Goal: Information Seeking & Learning: Check status

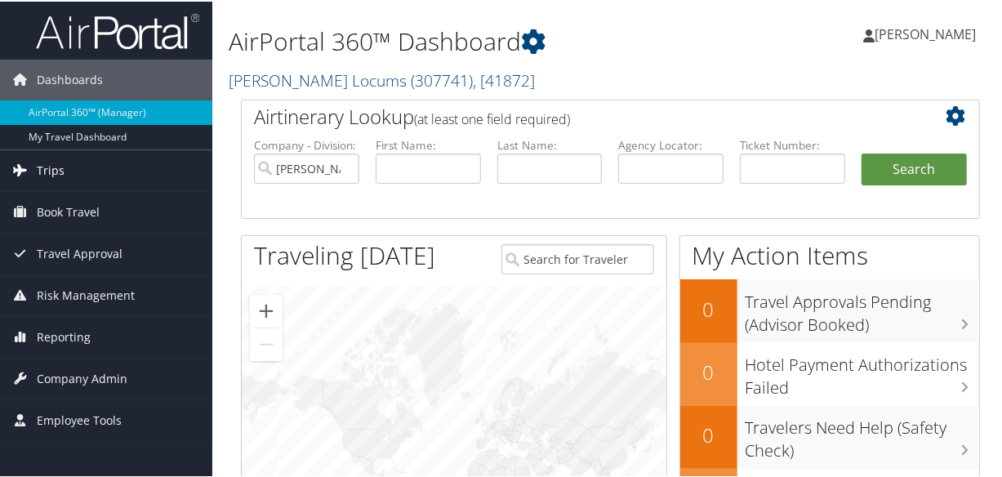
click at [45, 171] on span "Trips" at bounding box center [51, 169] width 28 height 41
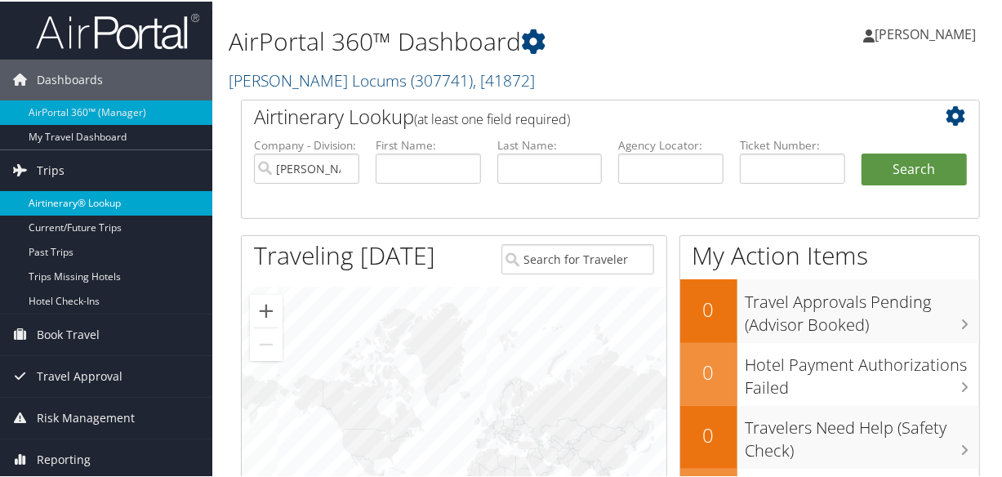
click at [82, 198] on link "Airtinerary® Lookup" at bounding box center [106, 201] width 212 height 24
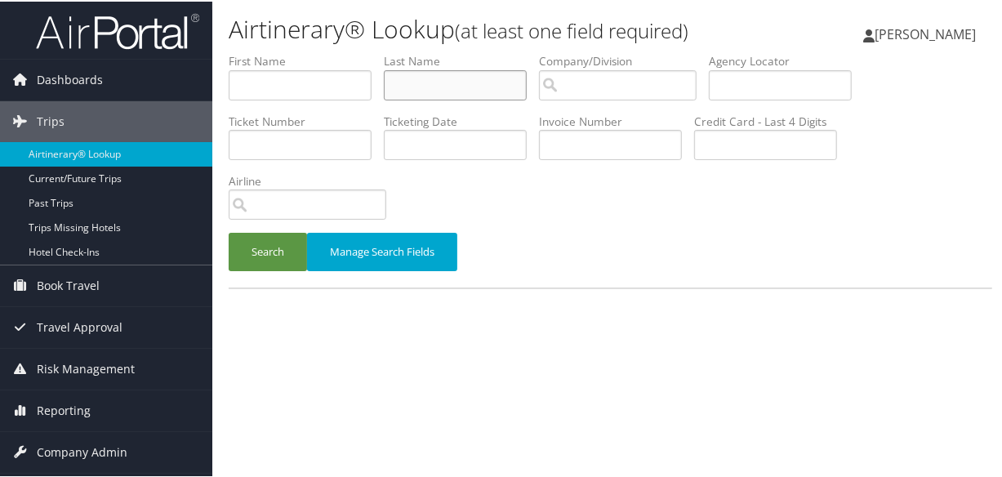
click at [460, 88] on input "text" at bounding box center [455, 84] width 143 height 30
type input "schmoker"
click at [229, 231] on button "Search" at bounding box center [268, 250] width 78 height 38
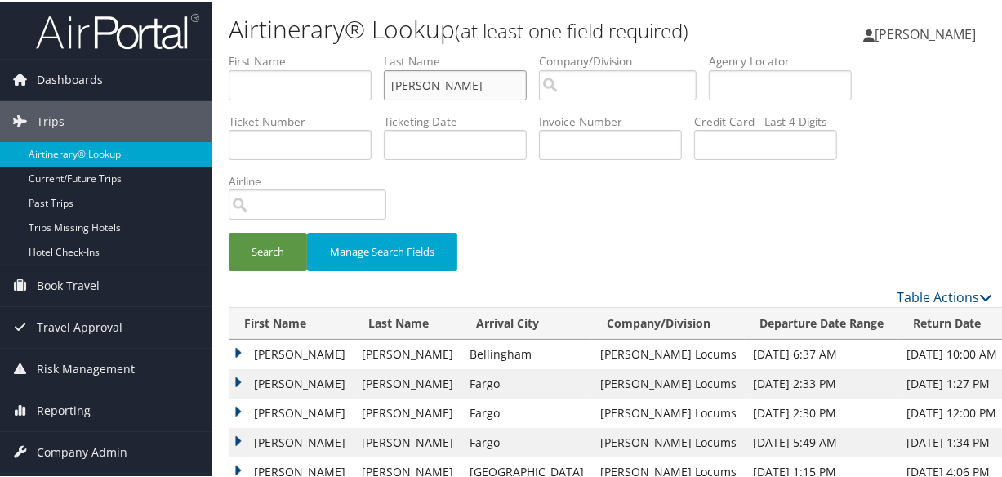
scroll to position [124, 0]
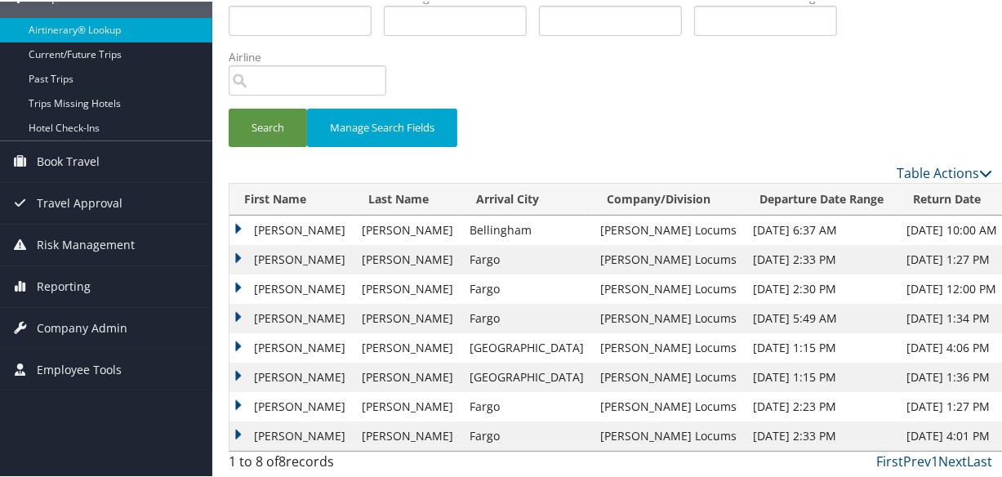
click at [240, 253] on td "Joseph" at bounding box center [291, 257] width 124 height 29
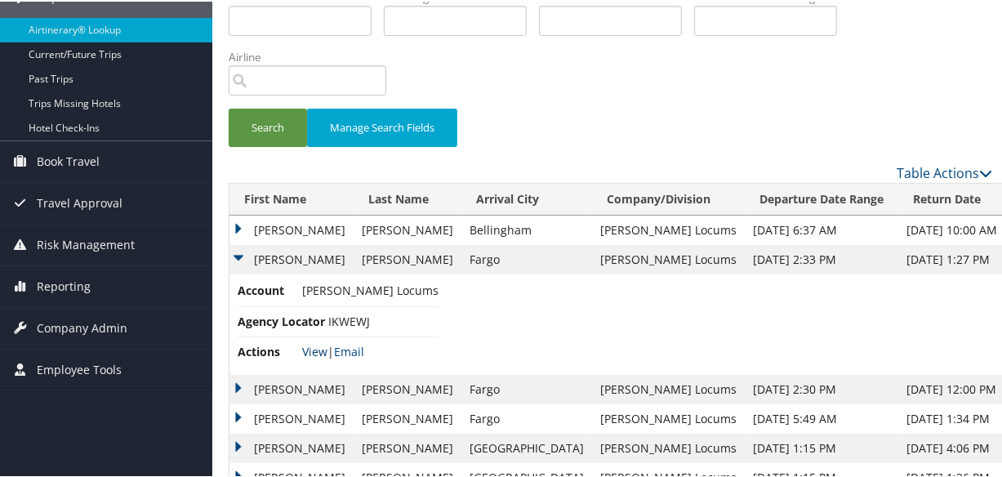
click at [316, 347] on link "View" at bounding box center [314, 350] width 25 height 16
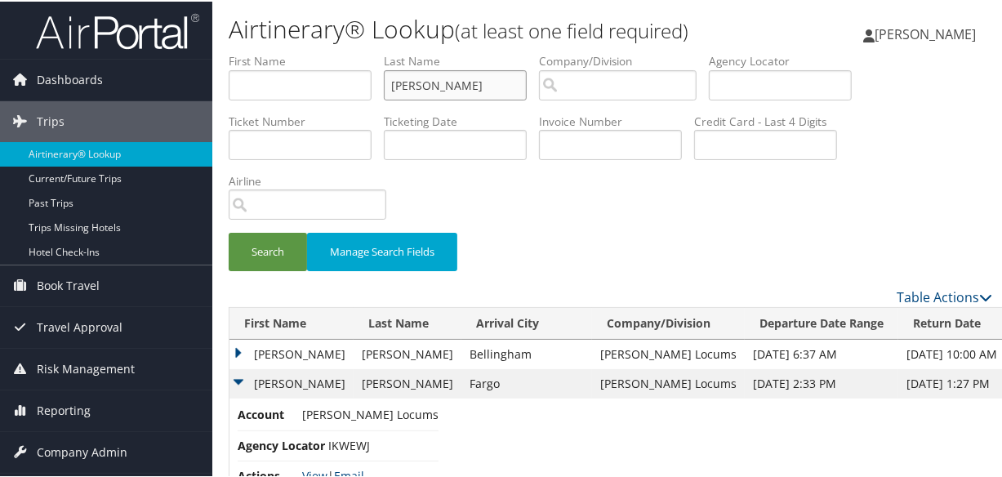
drag, startPoint x: 468, startPoint y: 86, endPoint x: 229, endPoint y: 78, distance: 239.3
click at [229, 51] on ul "First Name Last Name schmoker Departure City Arrival City Company/Division Airp…" at bounding box center [610, 51] width 763 height 0
paste input "RAISSOUNI"
click at [394, 85] on input "RAISSOUNI." at bounding box center [455, 84] width 143 height 30
click at [229, 231] on button "Search" at bounding box center [268, 250] width 78 height 38
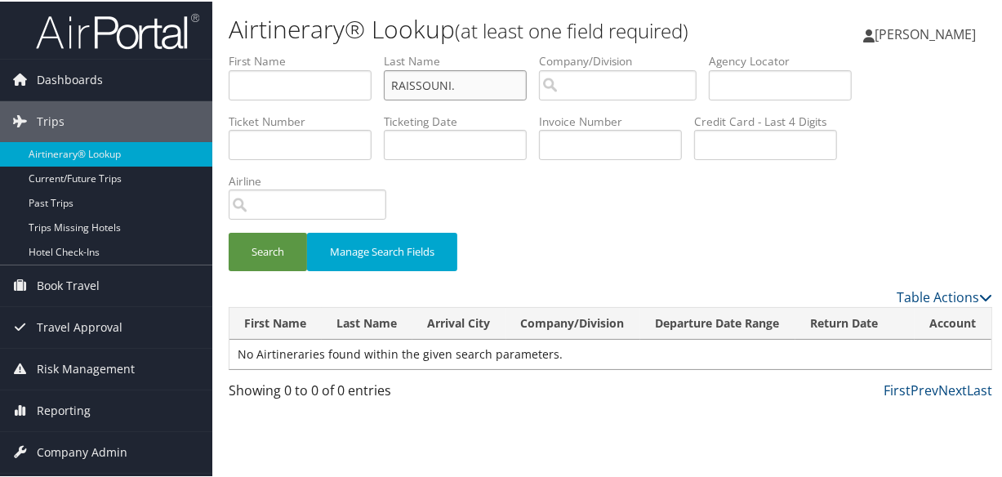
click at [229, 231] on button "Search" at bounding box center [268, 250] width 78 height 38
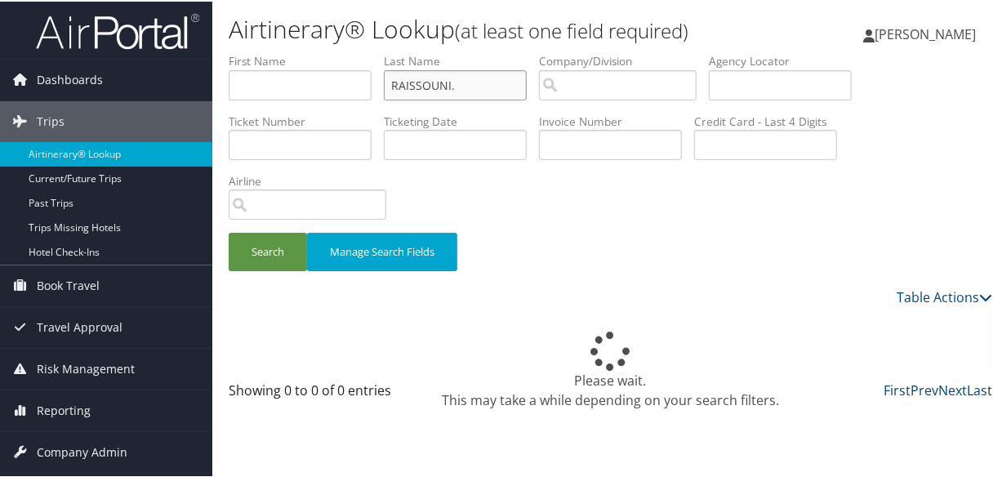
click at [229, 231] on button "Search" at bounding box center [268, 250] width 78 height 38
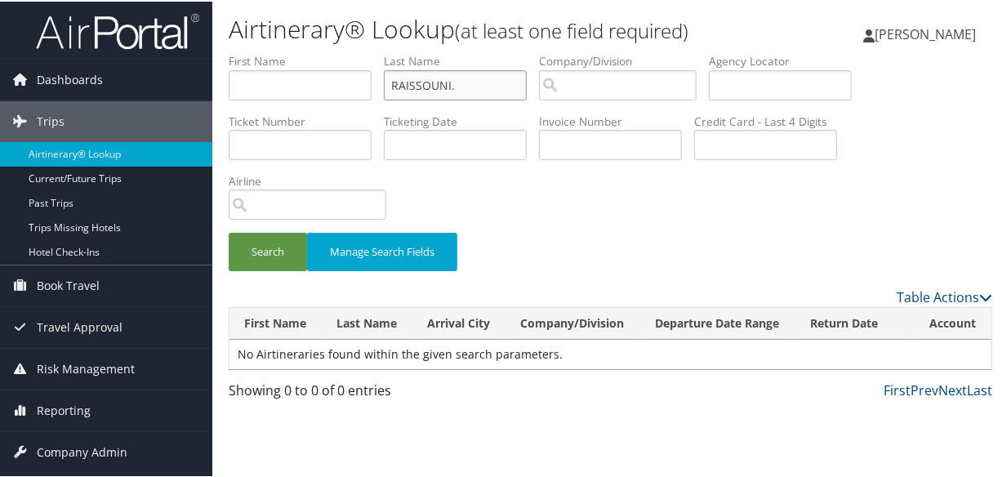
click at [391, 80] on input "RAISSOUNI." at bounding box center [455, 84] width 143 height 30
click at [229, 231] on button "Search" at bounding box center [268, 250] width 78 height 38
click at [473, 83] on input "RAISSOUNI." at bounding box center [455, 84] width 143 height 30
type input "RAISSOUNI"
click at [229, 231] on button "Search" at bounding box center [268, 250] width 78 height 38
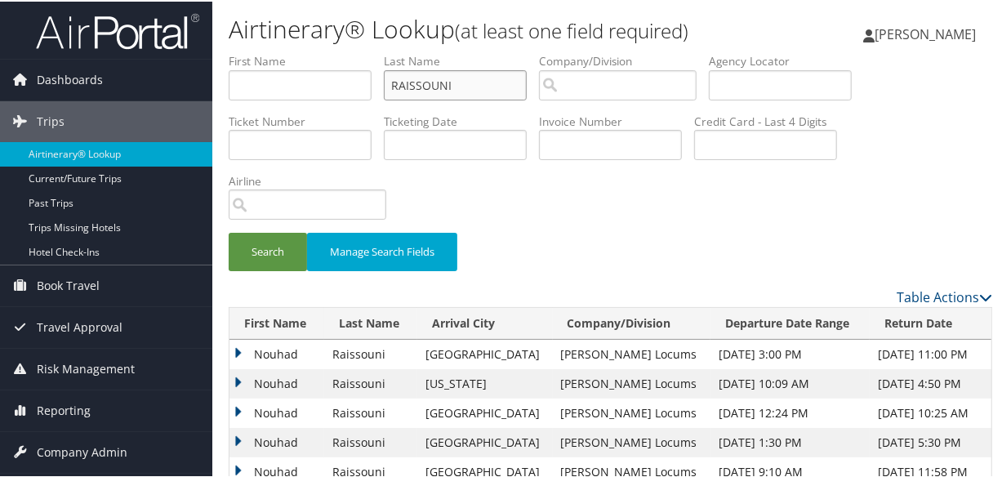
scroll to position [212, 0]
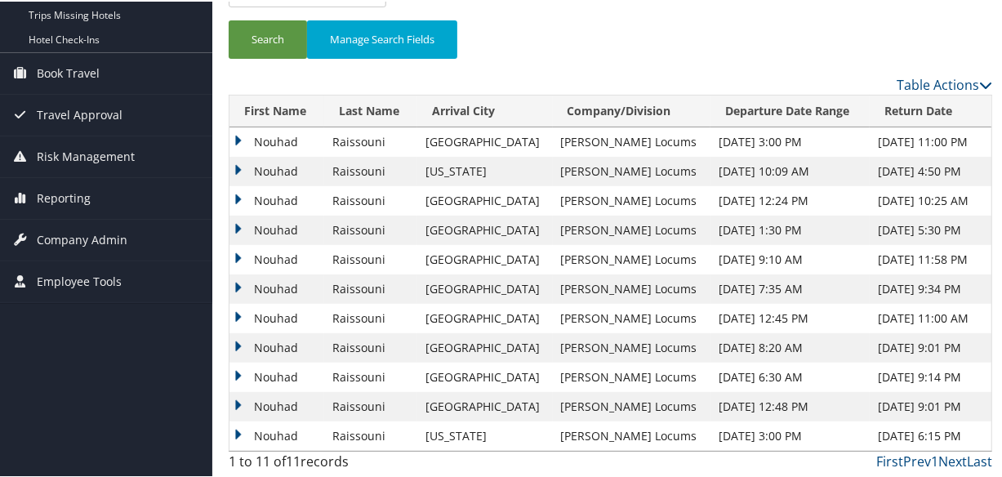
click at [229, 195] on td "Nouhad" at bounding box center [276, 199] width 95 height 29
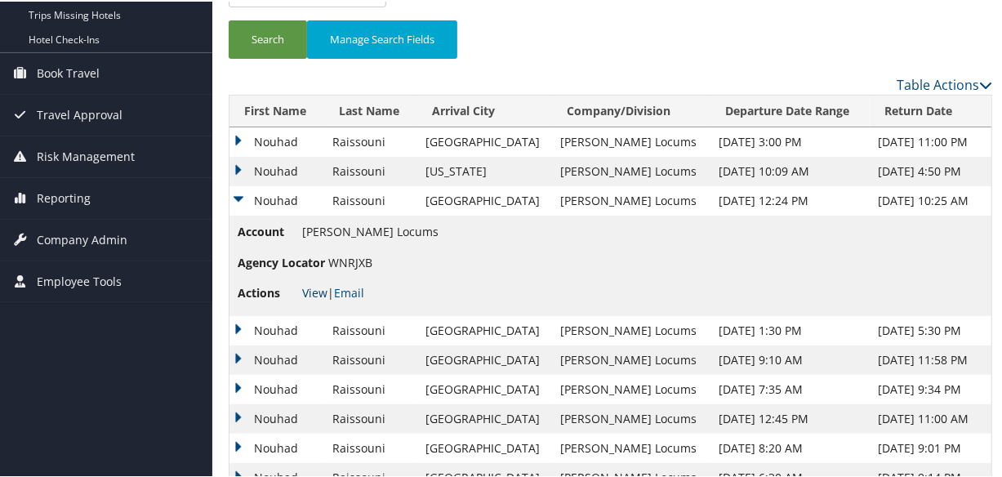
click at [310, 287] on link "View" at bounding box center [314, 291] width 25 height 16
click at [310, 296] on link "View" at bounding box center [314, 291] width 25 height 16
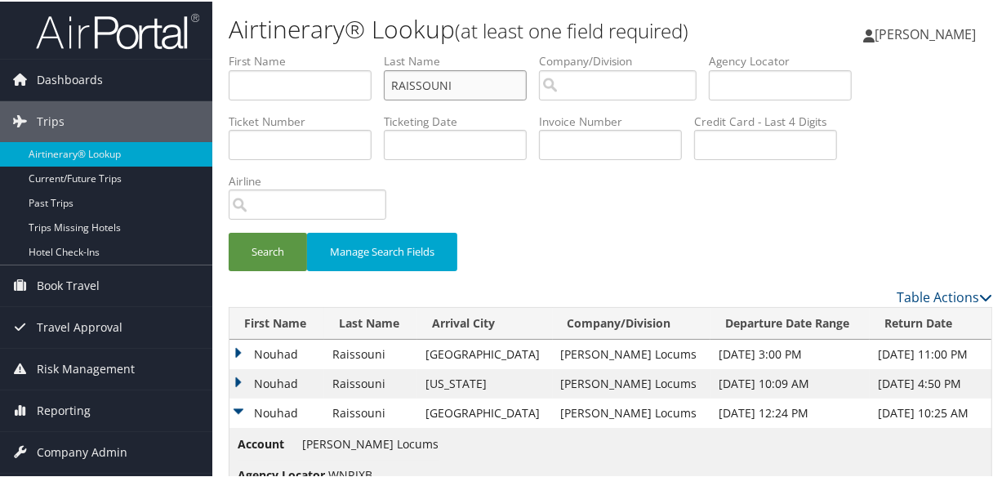
drag, startPoint x: 478, startPoint y: 86, endPoint x: 327, endPoint y: 76, distance: 151.4
click at [328, 51] on ul "First Name Last Name RAISSOUNI Departure City Arrival City Company/Division Air…" at bounding box center [610, 51] width 763 height 0
click at [433, 82] on input "text" at bounding box center [455, 84] width 143 height 30
type input "saad"
click at [229, 231] on button "Search" at bounding box center [268, 250] width 78 height 38
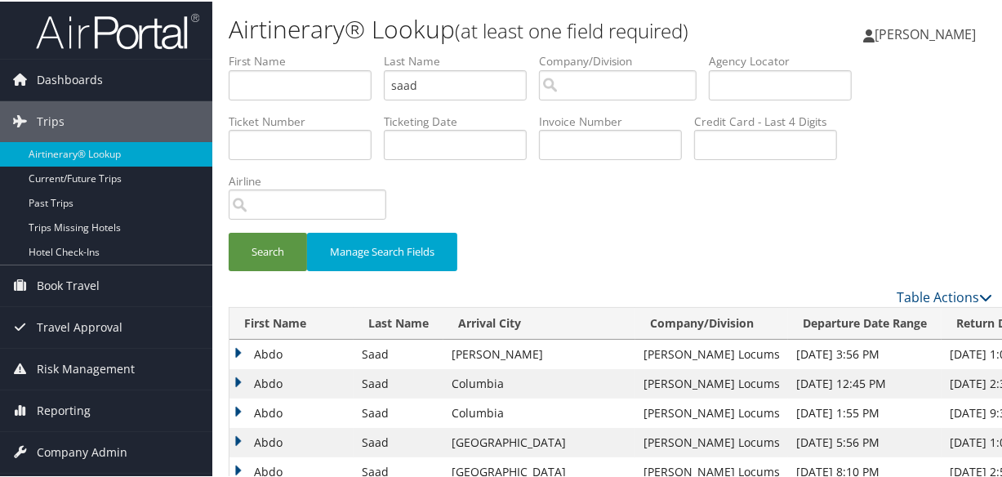
click at [236, 348] on td "Abdo" at bounding box center [291, 352] width 124 height 29
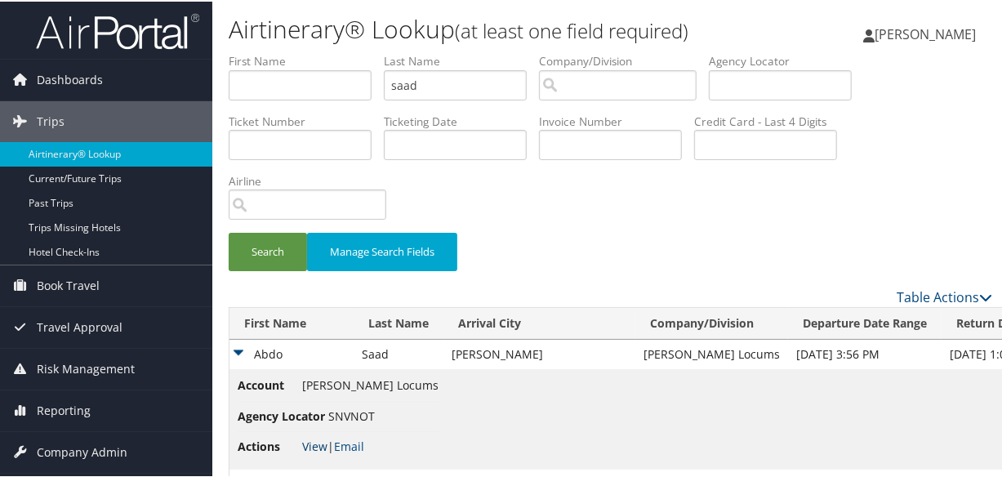
click at [318, 443] on link "View" at bounding box center [314, 445] width 25 height 16
drag, startPoint x: 469, startPoint y: 85, endPoint x: 252, endPoint y: 72, distance: 216.7
click at [252, 51] on ul "First Name Last Name saad Departure City Arrival City Company/Division Airport/…" at bounding box center [610, 51] width 763 height 0
type input "zastrow"
click at [229, 231] on button "Search" at bounding box center [268, 250] width 78 height 38
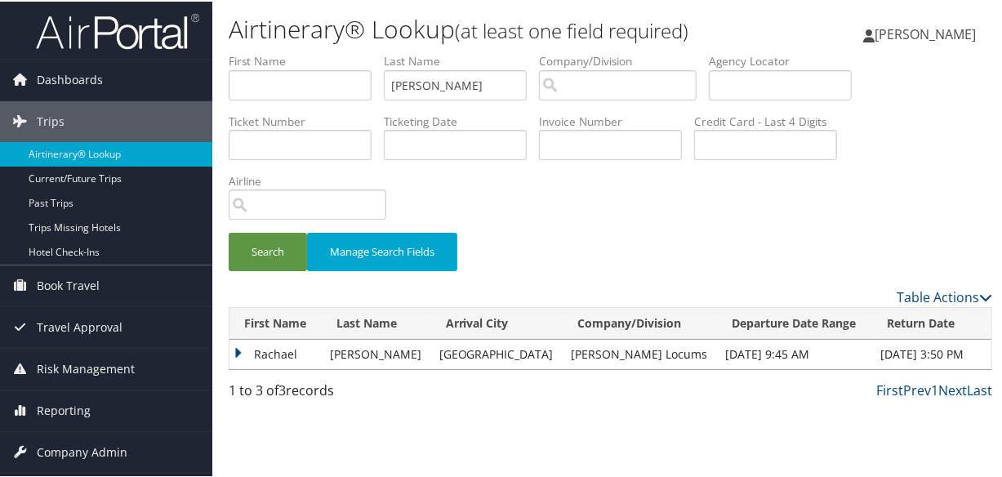
click at [234, 349] on td "Rachael" at bounding box center [275, 352] width 92 height 29
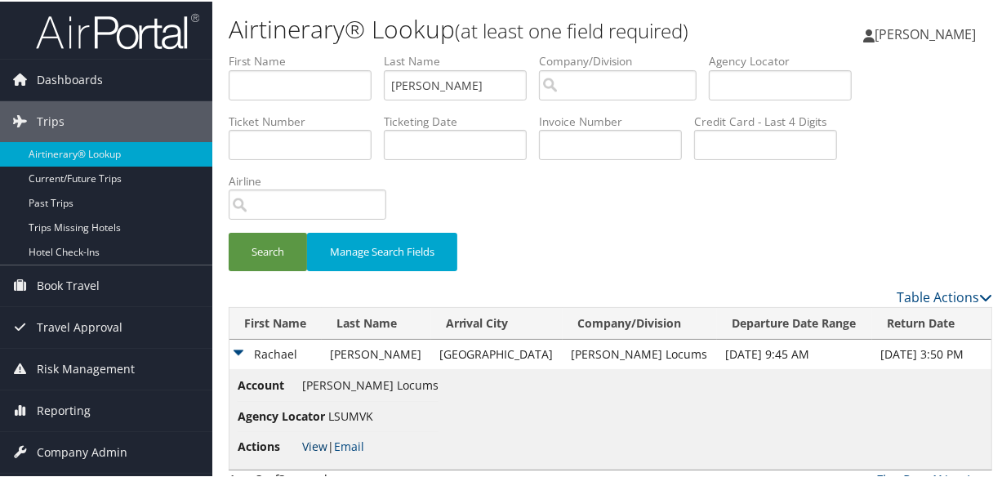
scroll to position [36, 0]
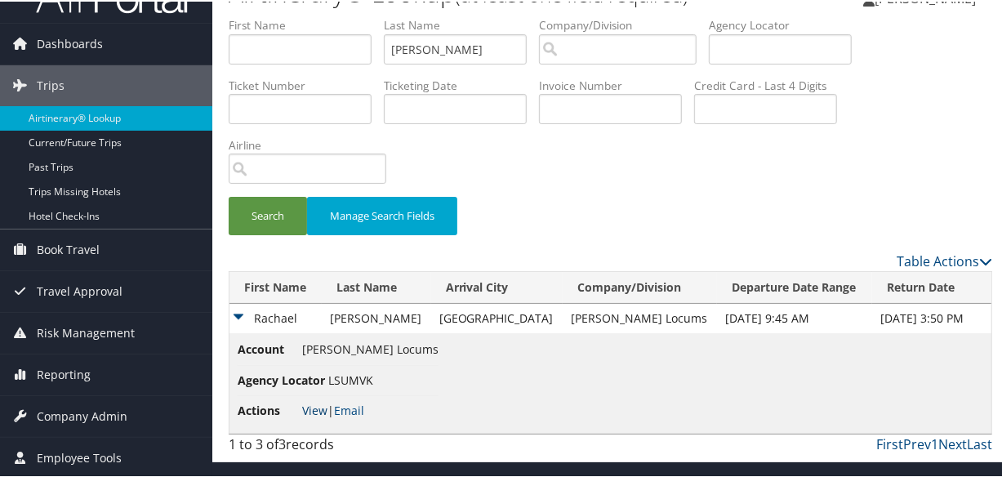
click at [322, 407] on link "View" at bounding box center [314, 409] width 25 height 16
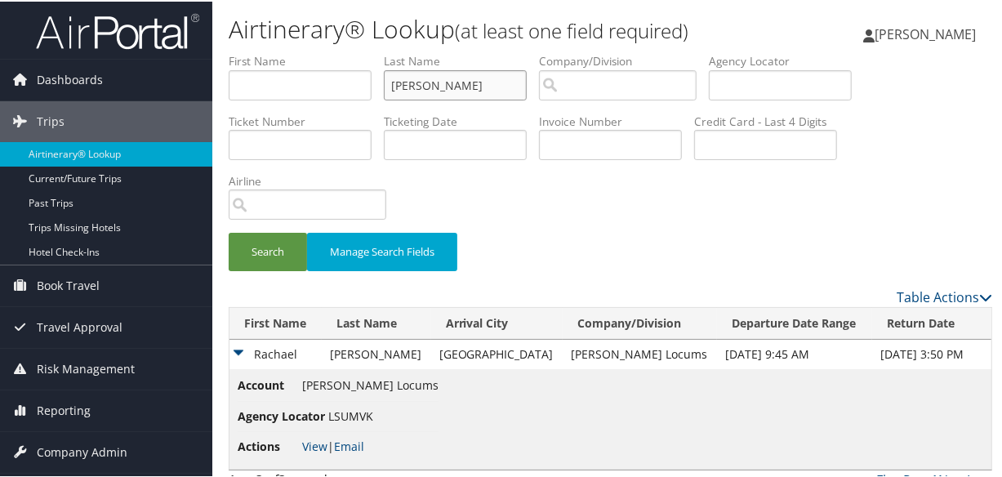
click at [512, 86] on input "zastrow" at bounding box center [455, 84] width 143 height 30
drag, startPoint x: 512, startPoint y: 85, endPoint x: 248, endPoint y: 84, distance: 263.7
click at [249, 51] on ul "First Name Last Name zastrow Departure City Arrival City Company/Division Airpo…" at bounding box center [610, 51] width 763 height 0
type input "knight"
click at [229, 231] on button "Search" at bounding box center [268, 250] width 78 height 38
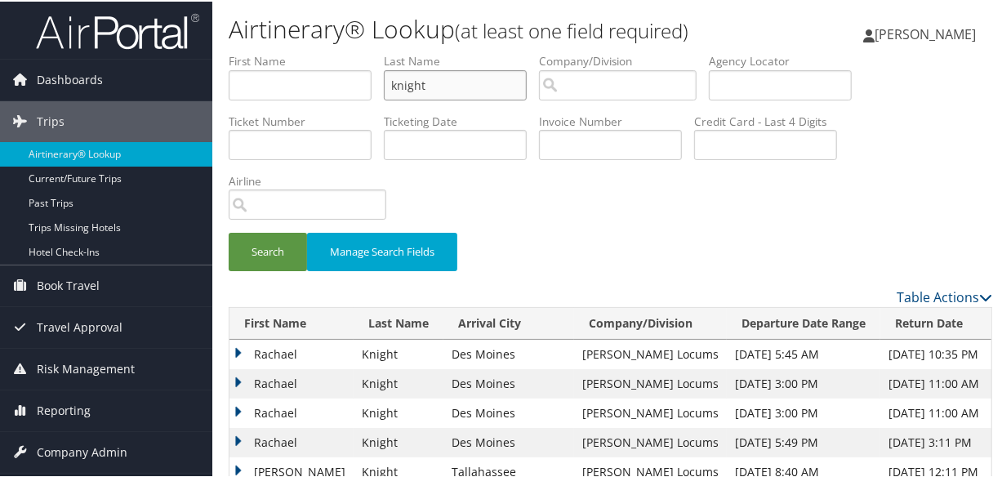
scroll to position [95, 0]
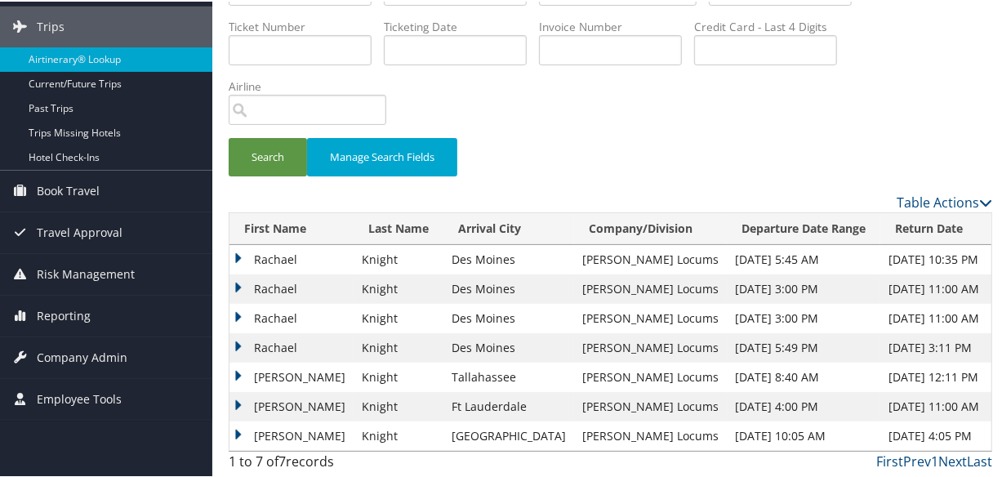
click at [237, 313] on td "Rachael" at bounding box center [291, 316] width 124 height 29
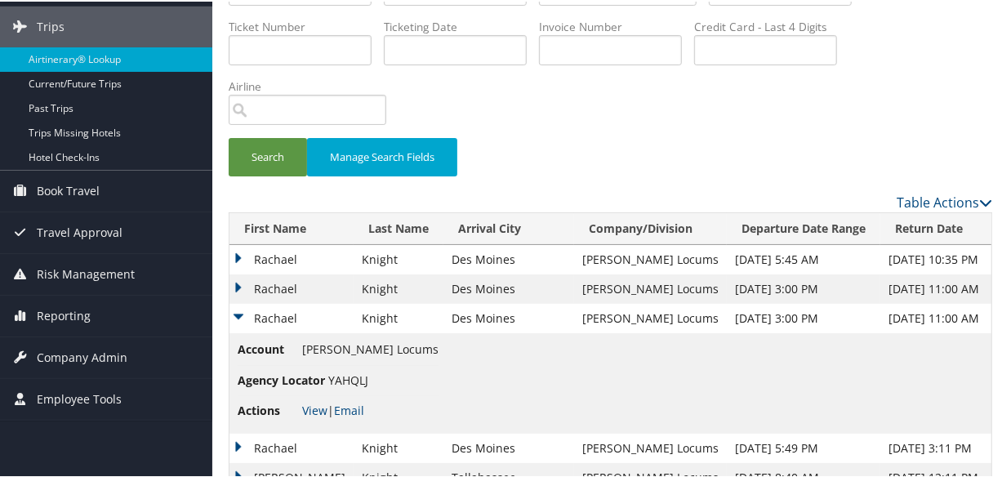
scroll to position [194, 0]
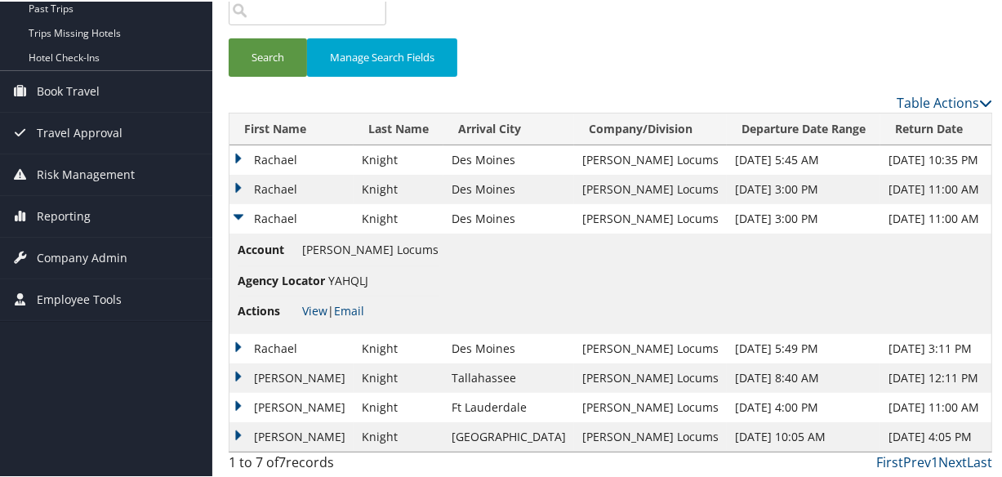
click at [235, 343] on td "Rachael" at bounding box center [291, 346] width 124 height 29
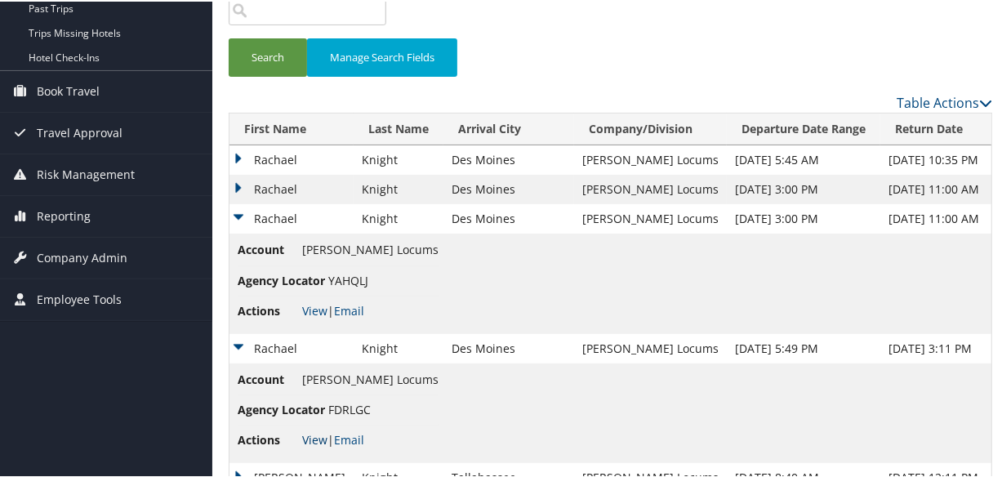
click at [305, 438] on link "View" at bounding box center [314, 438] width 25 height 16
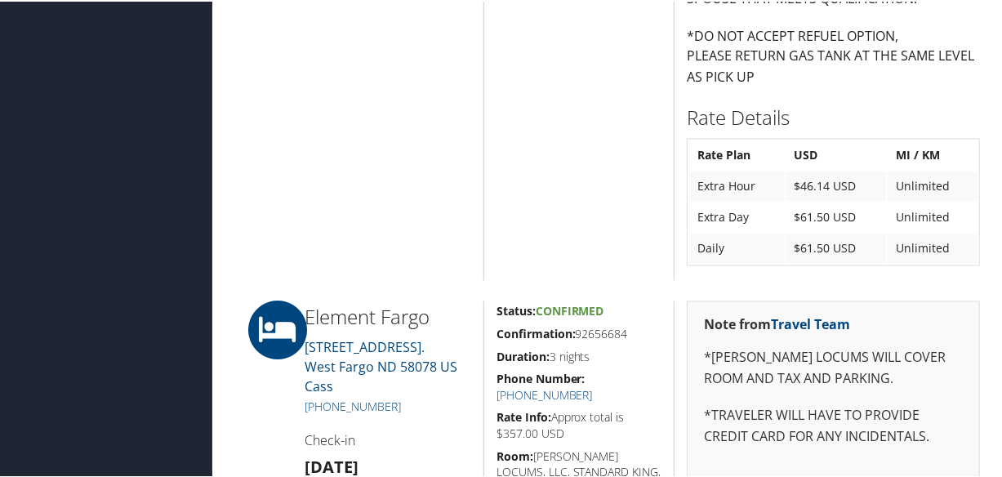
scroll to position [2003, 0]
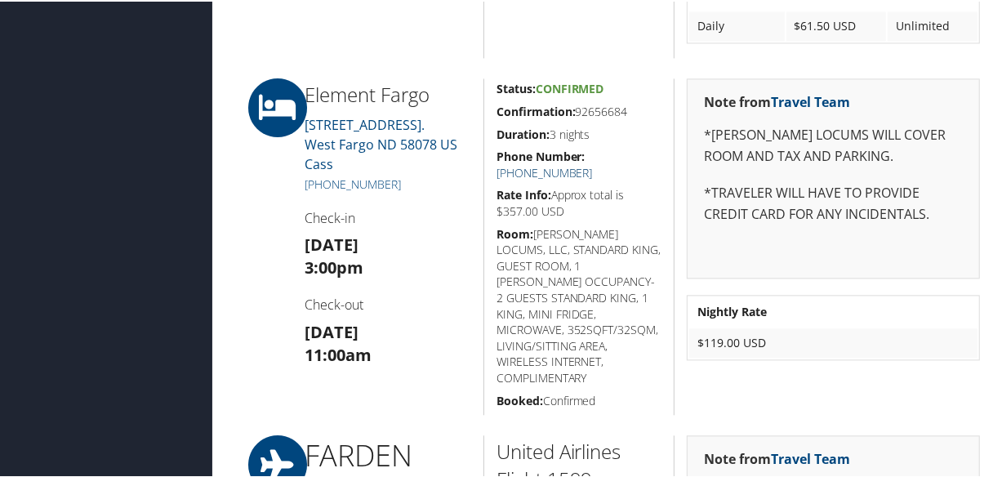
click at [593, 163] on link "[PHONE_NUMBER]" at bounding box center [544, 171] width 96 height 16
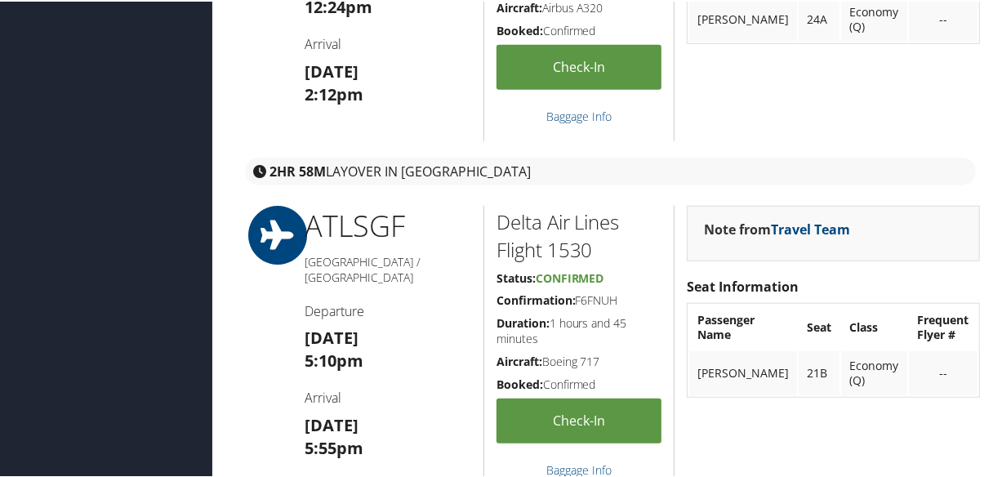
scroll to position [1113, 0]
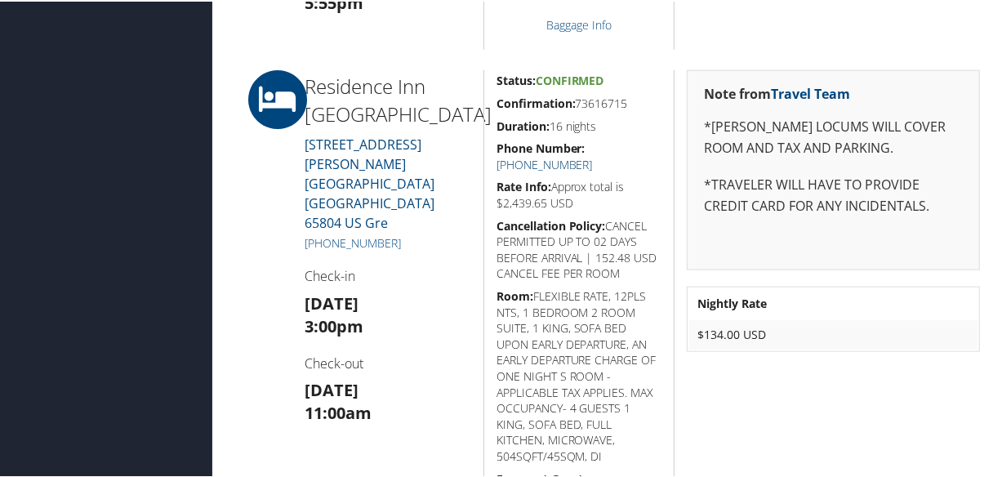
click at [593, 155] on link "+1 (417) 890-0020" at bounding box center [544, 163] width 96 height 16
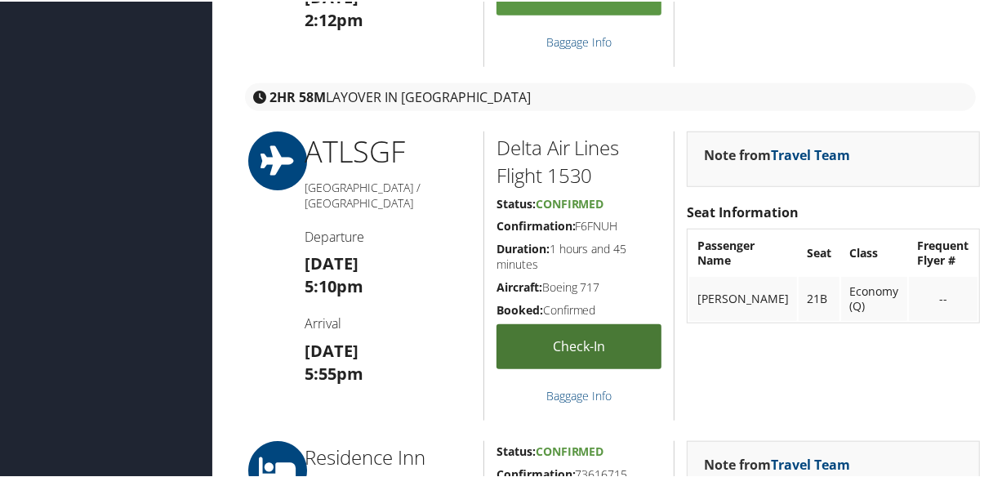
scroll to position [1038, 0]
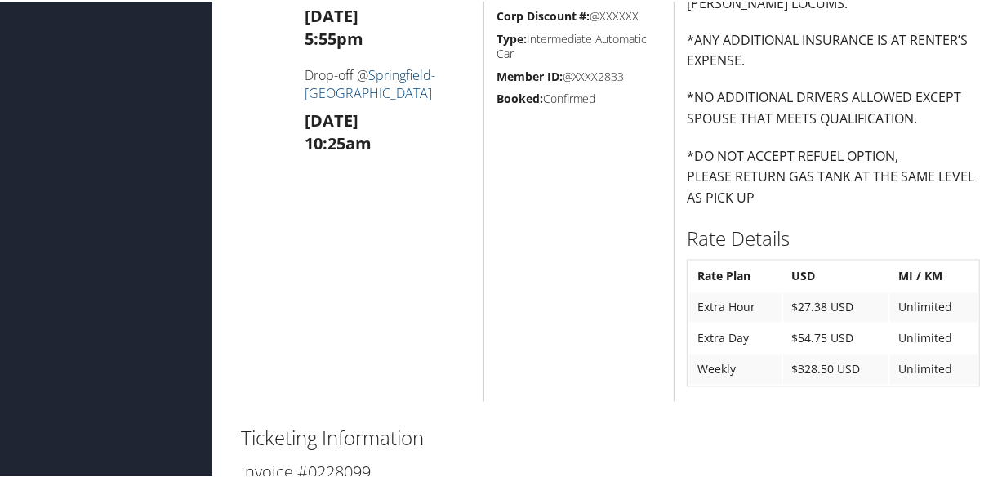
scroll to position [1566, 0]
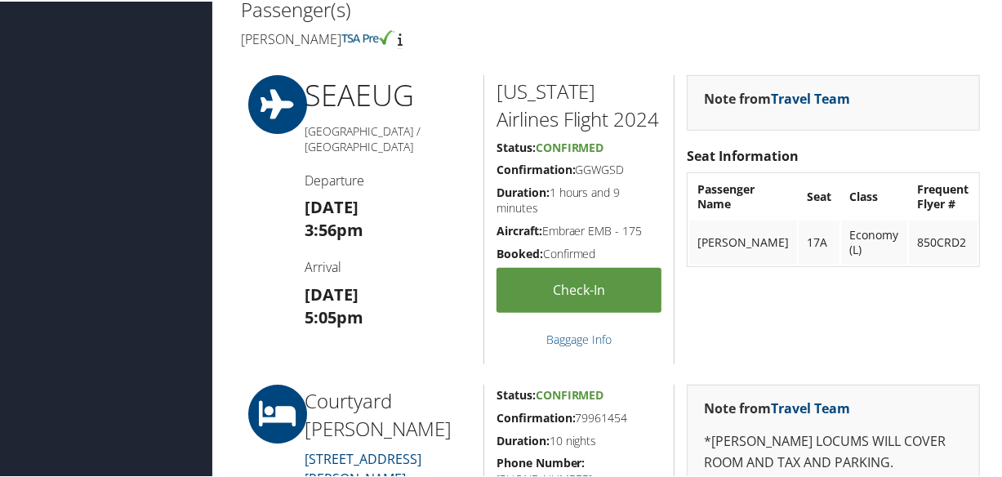
scroll to position [742, 0]
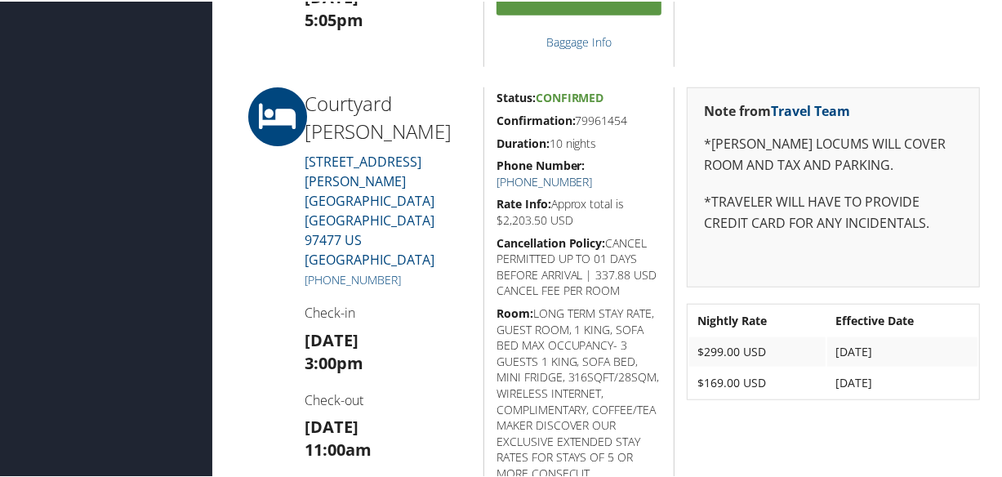
click at [593, 172] on link "+1 (541) 726-2121" at bounding box center [544, 180] width 96 height 16
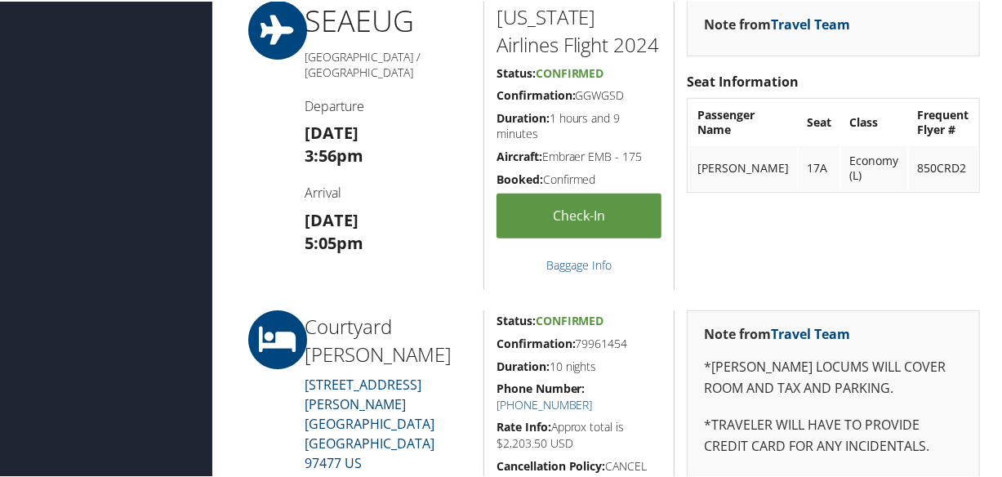
scroll to position [668, 0]
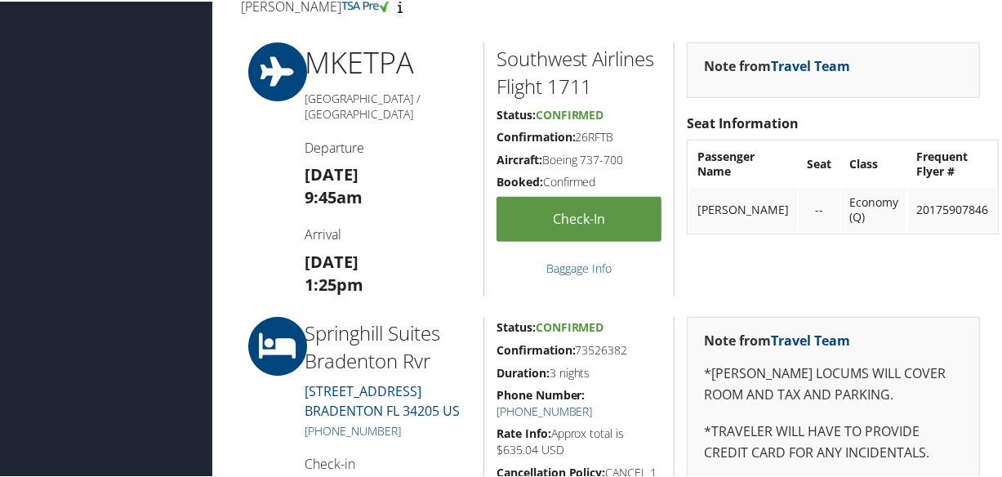
scroll to position [106, 0]
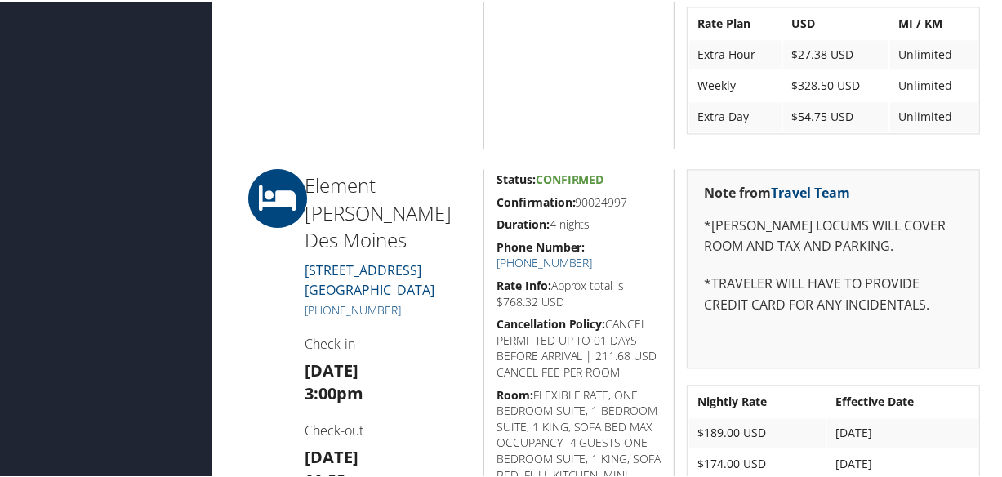
scroll to position [2145, 0]
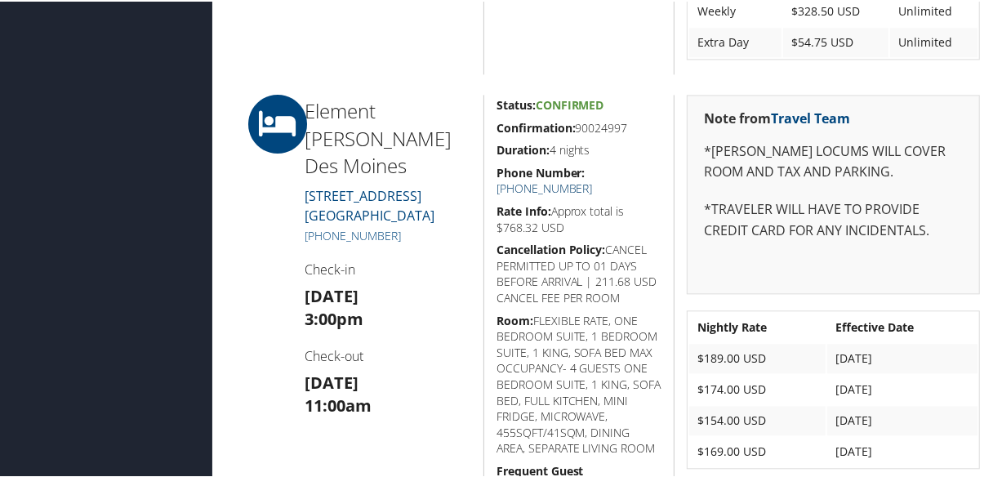
click at [593, 179] on link "[PHONE_NUMBER]" at bounding box center [544, 187] width 96 height 16
